Goal: Transaction & Acquisition: Obtain resource

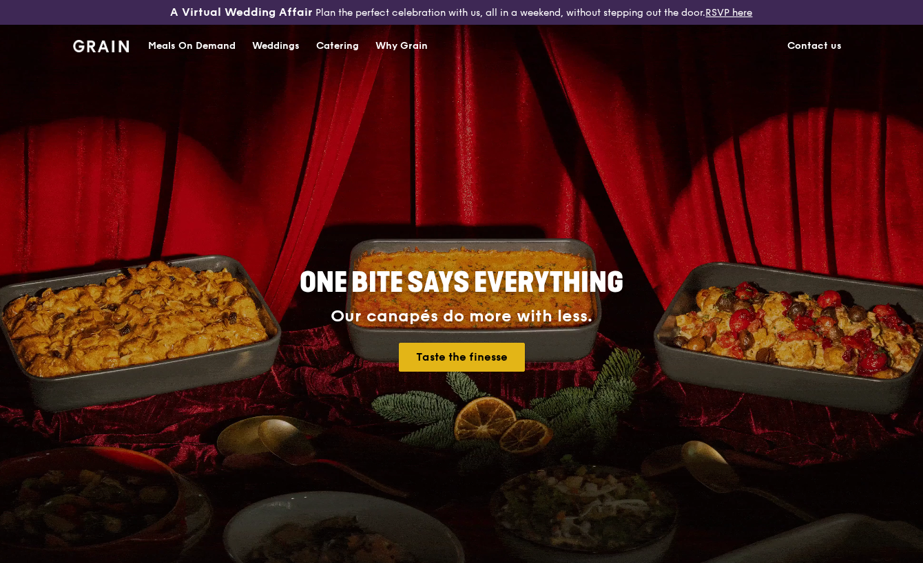
click at [481, 363] on link "Taste the finesse" at bounding box center [462, 357] width 126 height 29
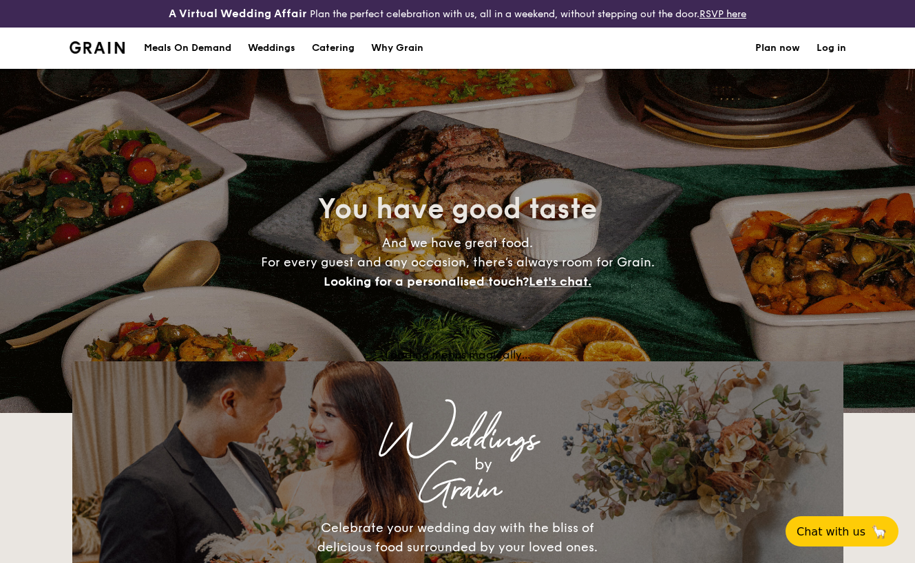
select select
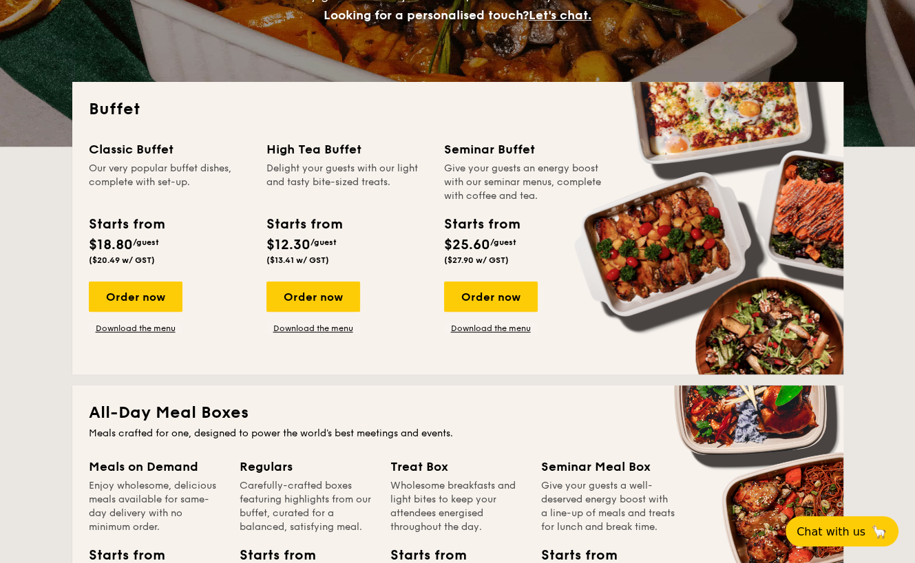
scroll to position [266, 0]
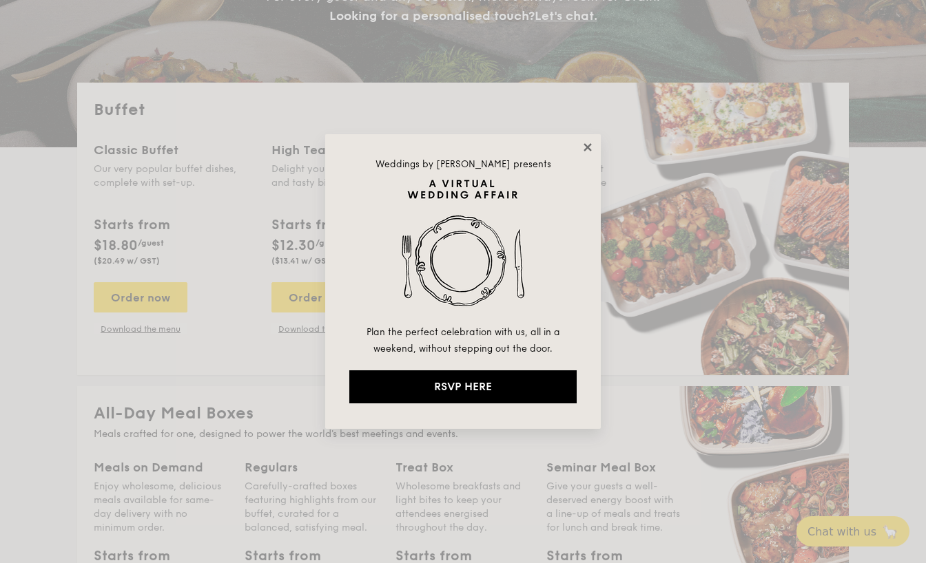
click at [588, 144] on icon at bounding box center [587, 147] width 12 height 12
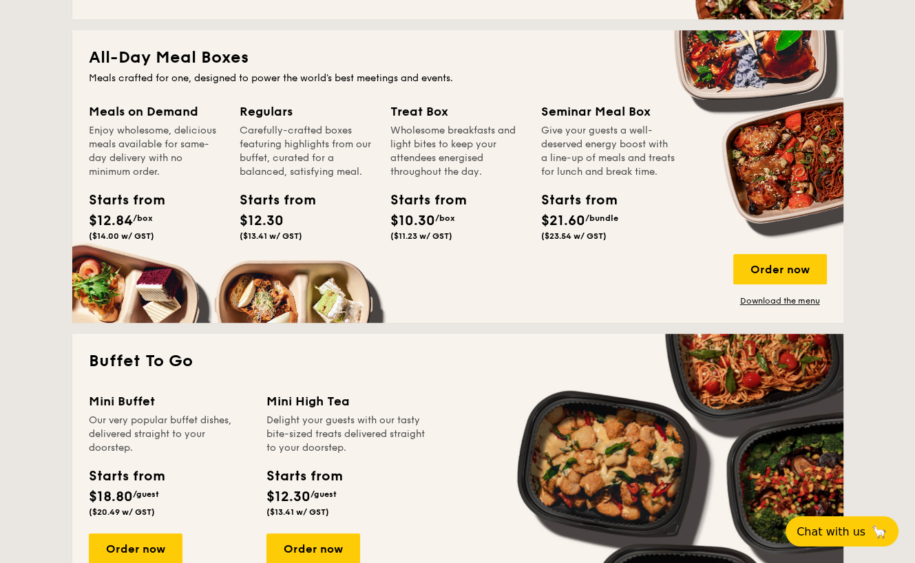
scroll to position [623, 0]
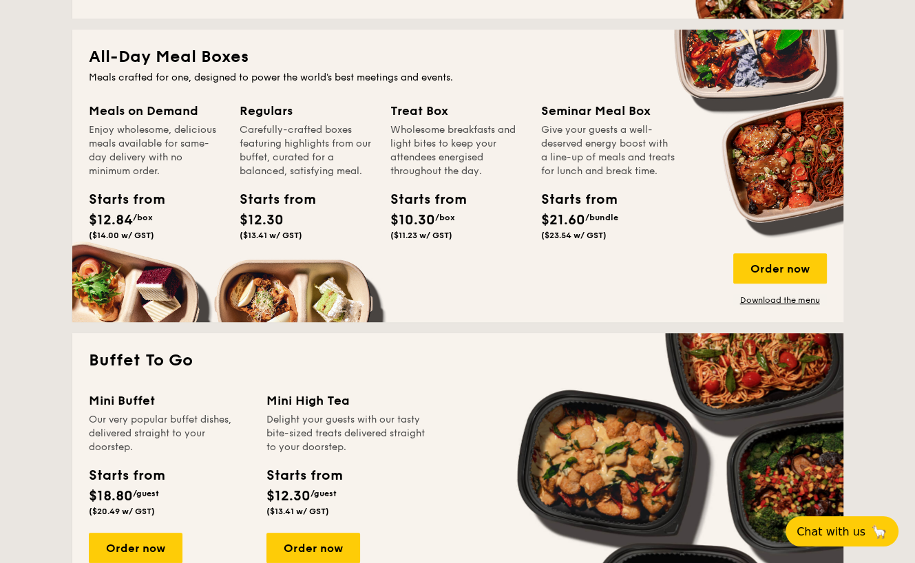
click at [513, 214] on div "Starts from $10.30 /box ($11.23 w/ GST)" at bounding box center [457, 217] width 145 height 56
click at [782, 302] on link "Download the menu" at bounding box center [781, 300] width 94 height 11
click at [791, 301] on link "Download the menu" at bounding box center [781, 300] width 94 height 11
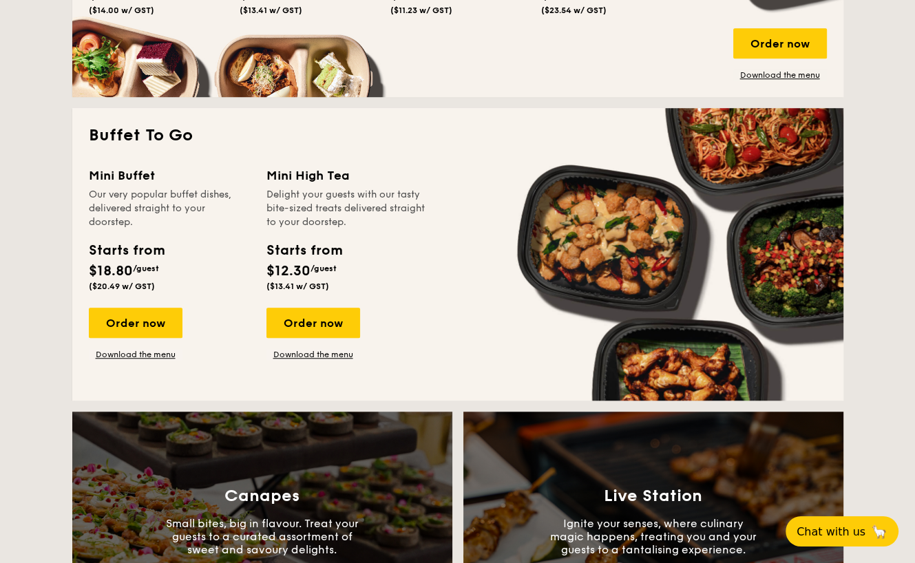
scroll to position [849, 0]
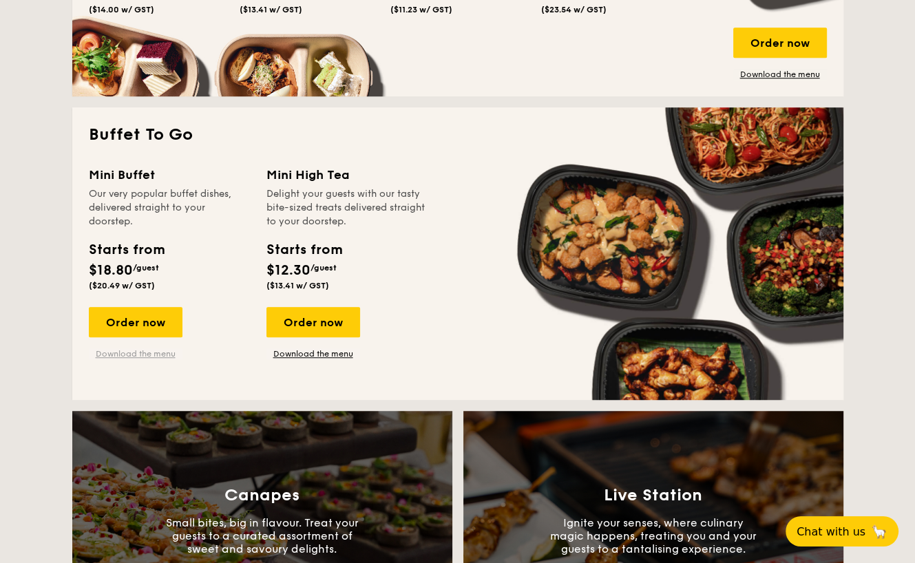
click at [166, 352] on link "Download the menu" at bounding box center [136, 354] width 94 height 11
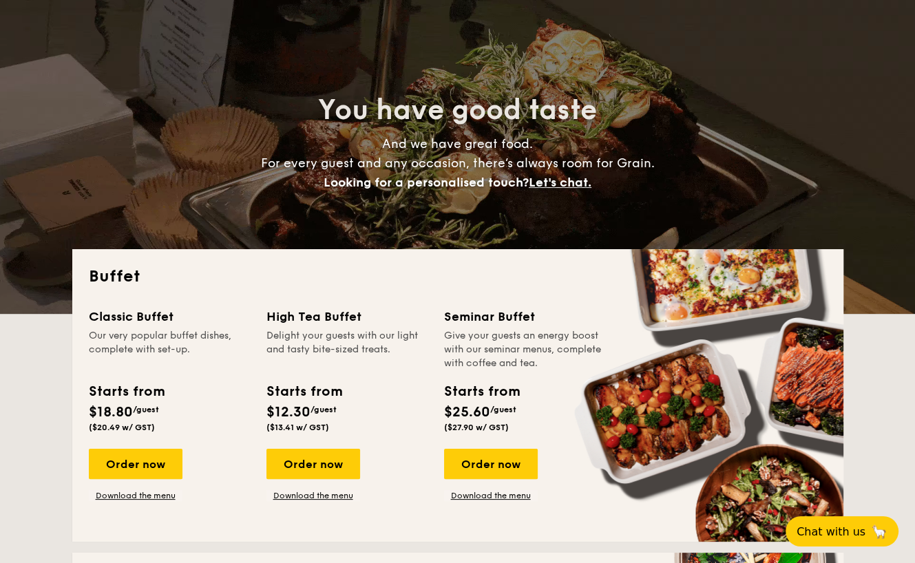
scroll to position [80, 0]
